Goal: Answer question/provide support

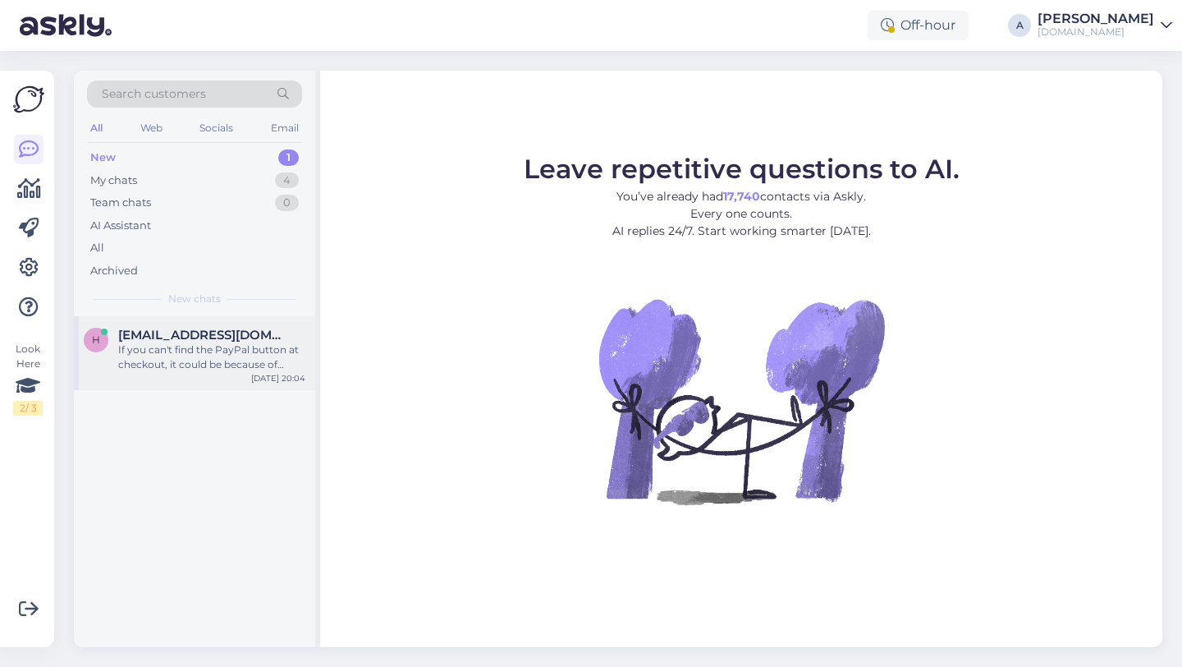
click at [226, 358] on div "If you can't find the PayPal button at checkout, it could be because of regiona…" at bounding box center [211, 357] width 187 height 30
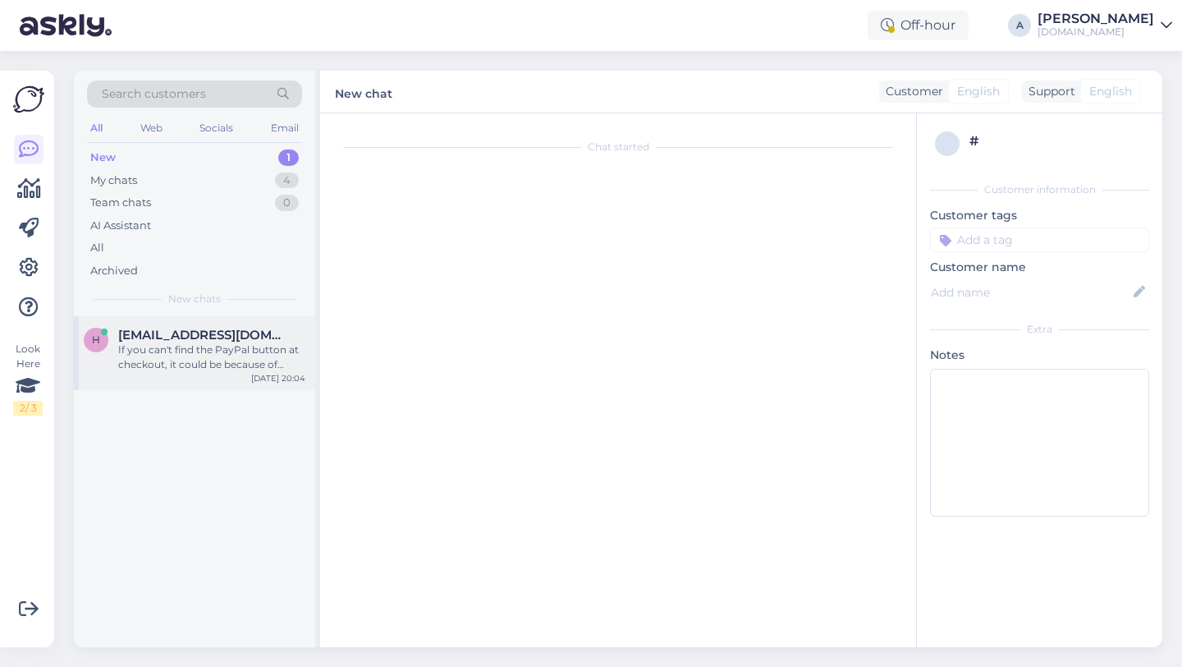
scroll to position [510, 0]
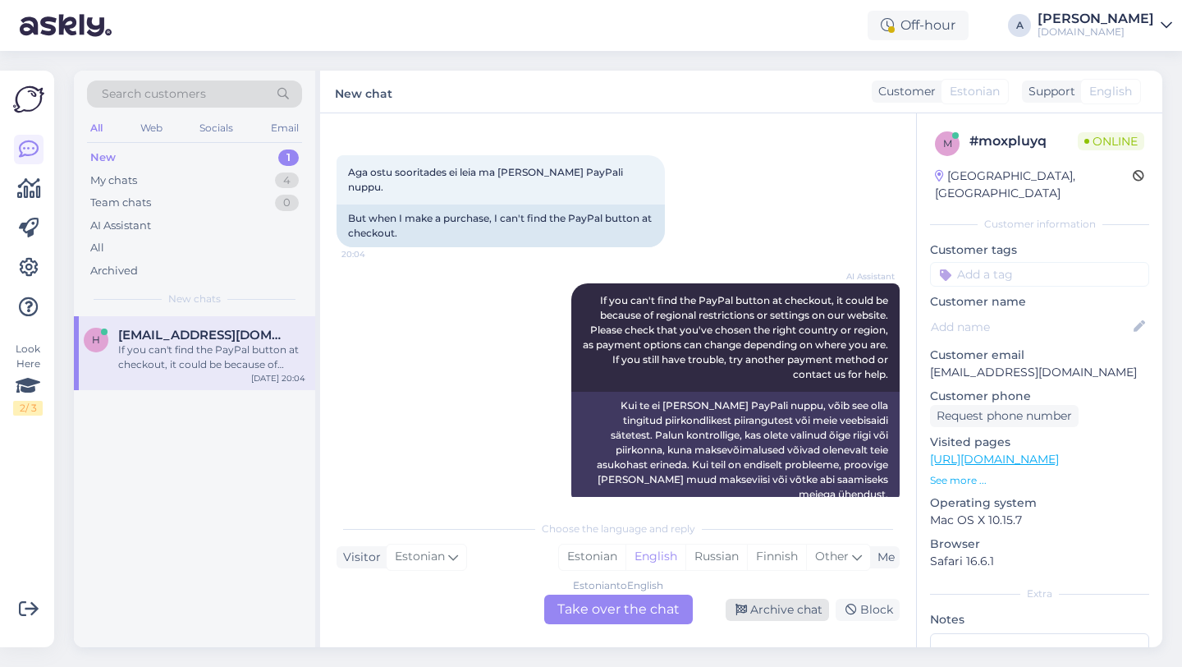
click at [803, 608] on div "Archive chat" at bounding box center [777, 609] width 103 height 22
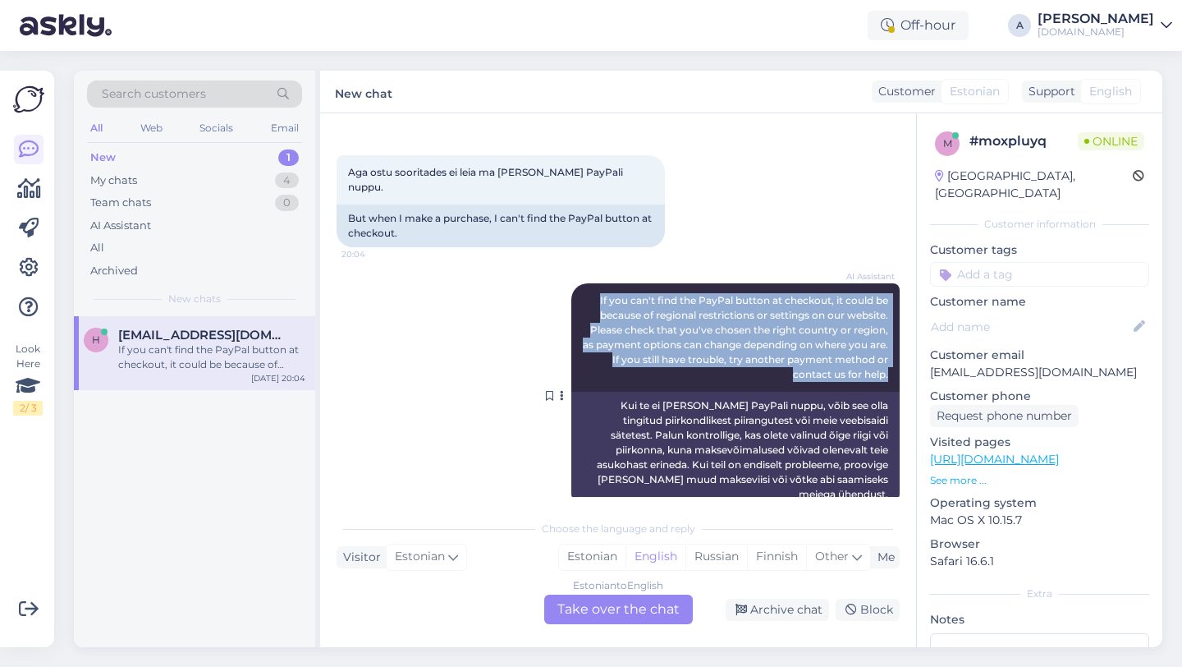
drag, startPoint x: 892, startPoint y: 365, endPoint x: 601, endPoint y: 287, distance: 301.7
click at [599, 283] on div "AI Assistant If you can't find the PayPal button at checkout, it could be becau…" at bounding box center [735, 337] width 328 height 108
copy span "If you can't find the PayPal button at checkout, it could be because of regiona…"
click at [778, 612] on div "Archive chat" at bounding box center [777, 609] width 103 height 22
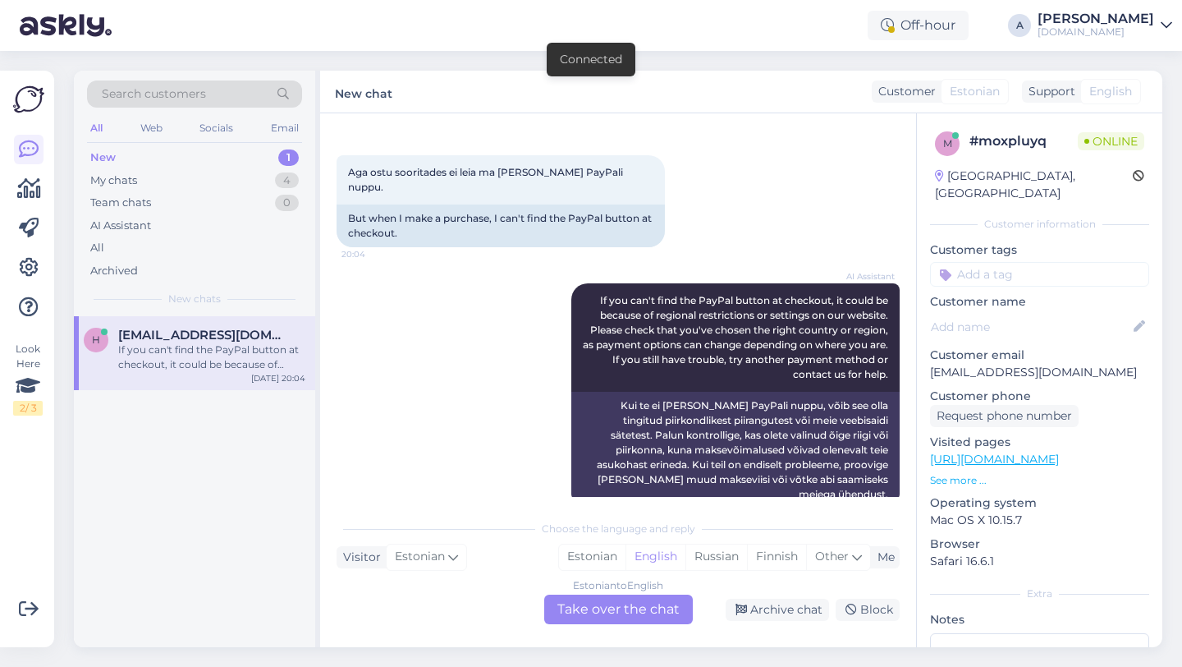
click at [776, 199] on div "Aga ostu sooritades ei leia ma [PERSON_NAME] PayPali nuppu. 20:04 But when I ma…" at bounding box center [618, 201] width 563 height 128
click at [783, 615] on div "Archive chat" at bounding box center [777, 609] width 103 height 22
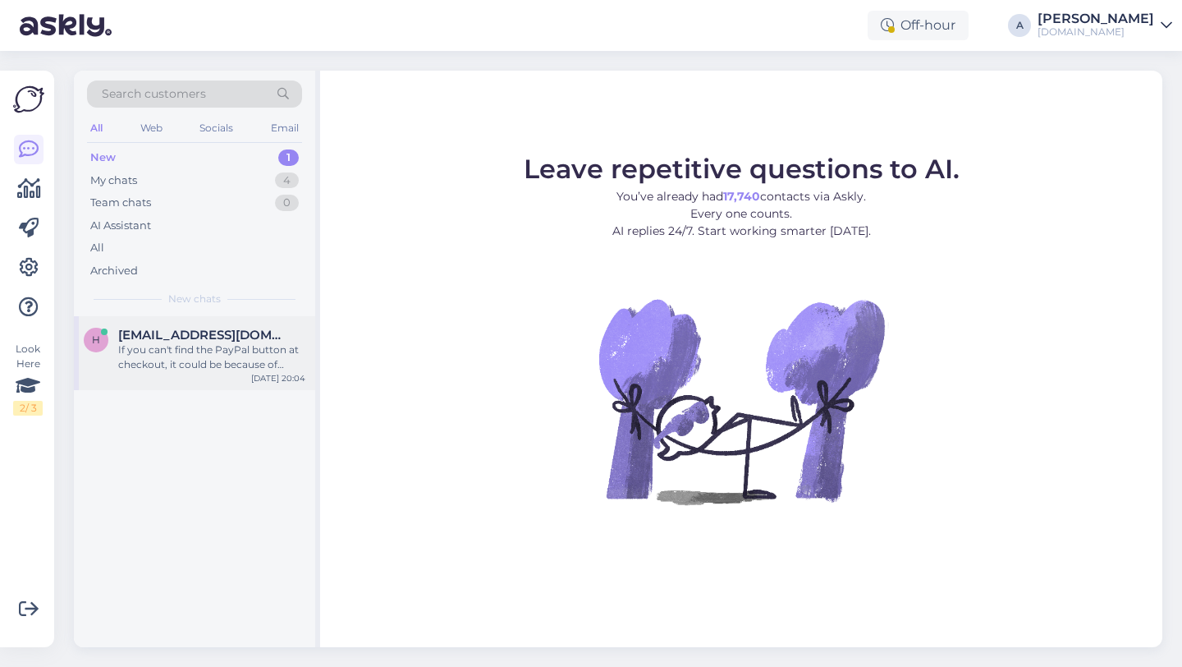
click at [259, 349] on div "If you can't find the PayPal button at checkout, it could be because of regiona…" at bounding box center [211, 357] width 187 height 30
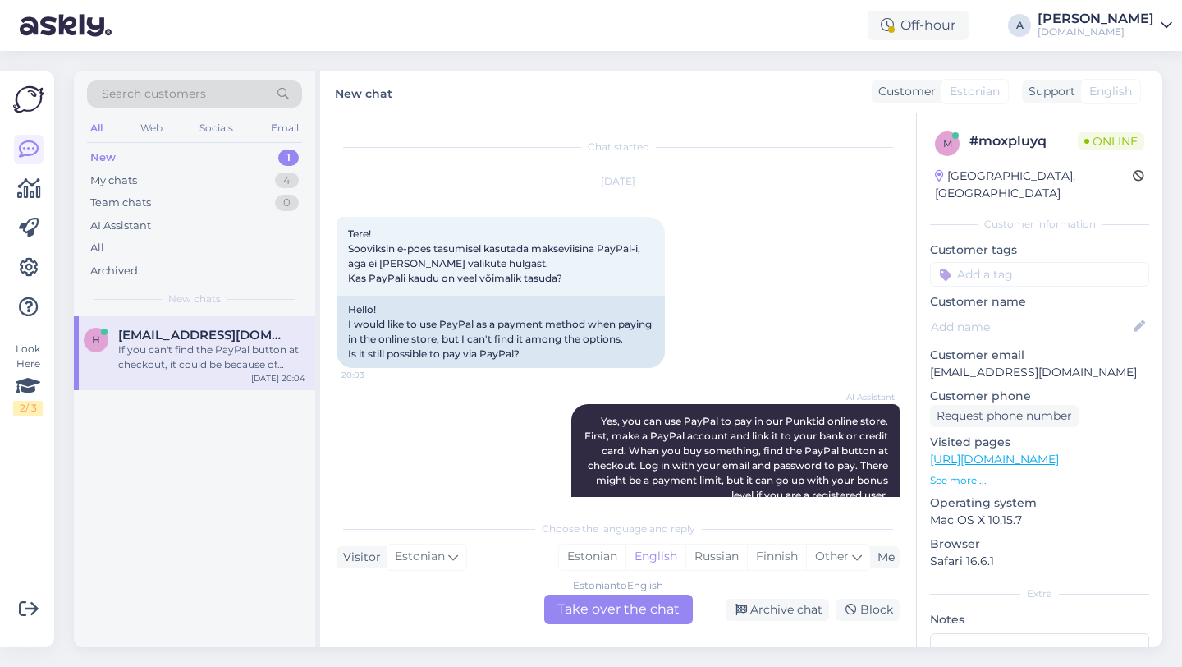
scroll to position [510, 0]
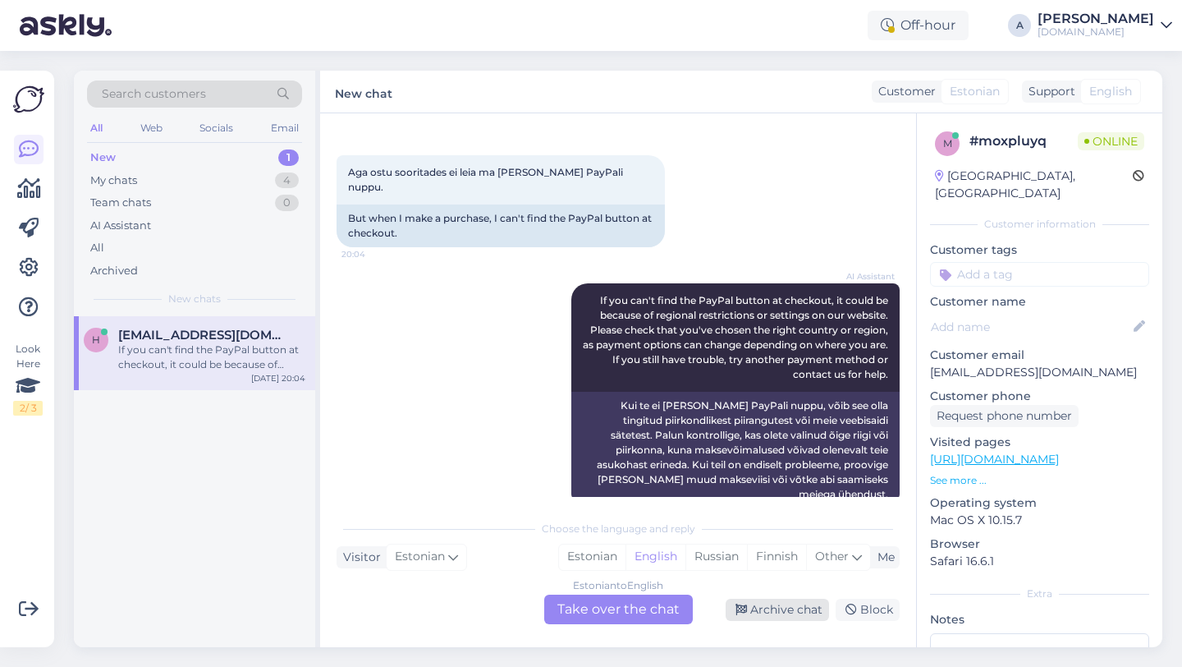
click at [792, 607] on div "Archive chat" at bounding box center [777, 609] width 103 height 22
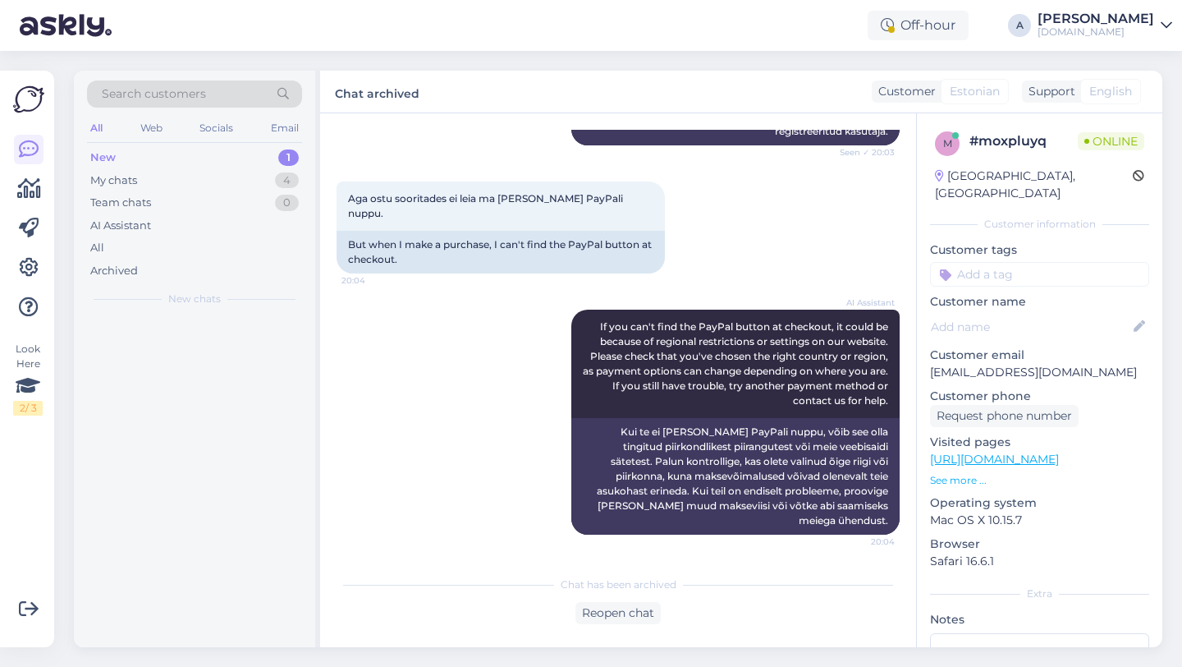
scroll to position [454, 0]
